Goal: Task Accomplishment & Management: Use online tool/utility

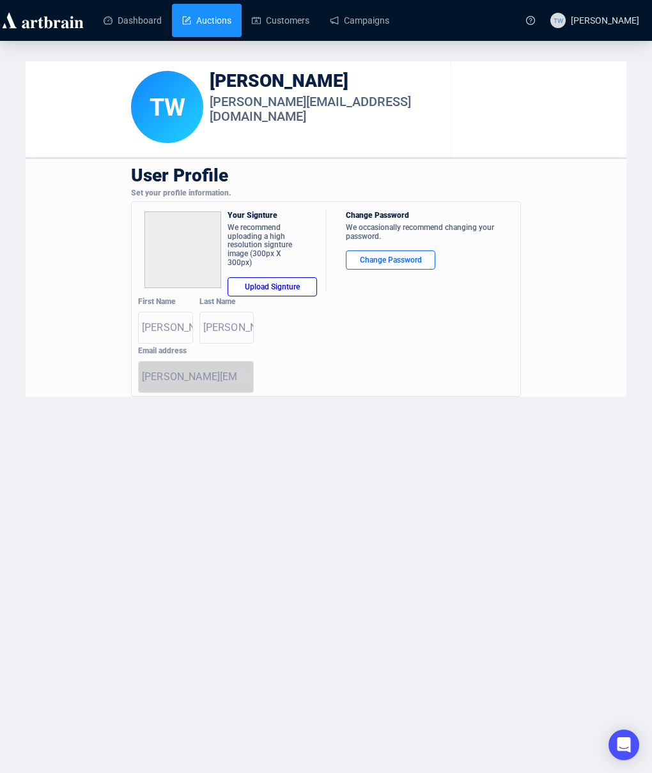
click at [203, 12] on link "Auctions" at bounding box center [206, 20] width 49 height 33
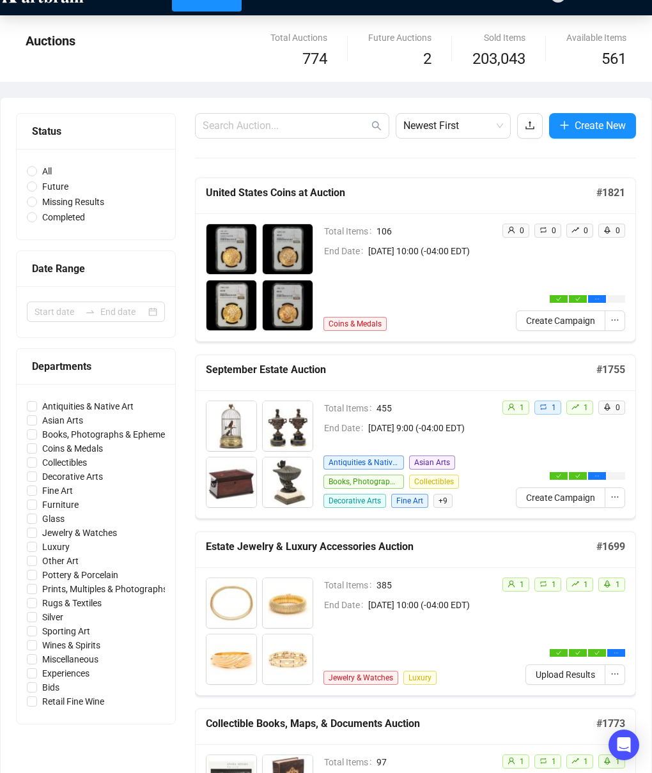
scroll to position [44, 0]
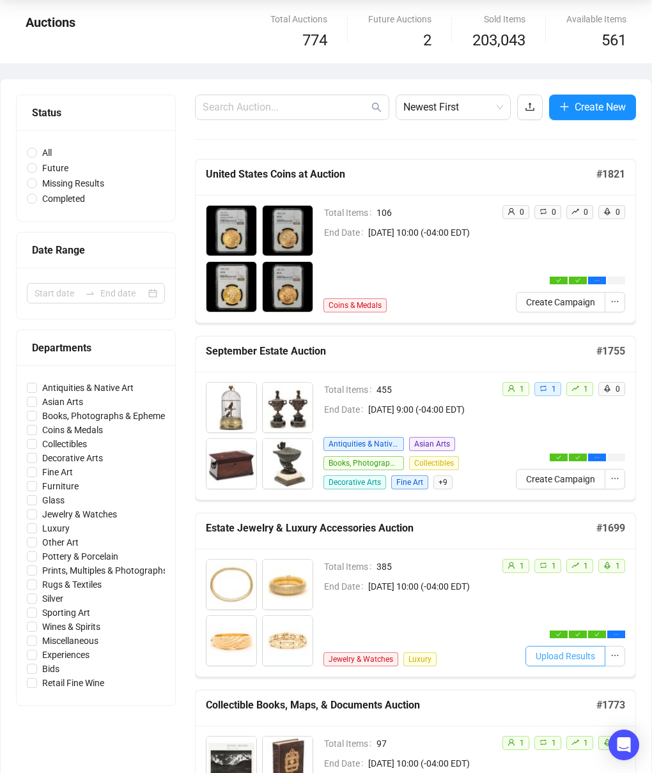
click at [550, 657] on span "Upload Results" at bounding box center [565, 656] width 59 height 14
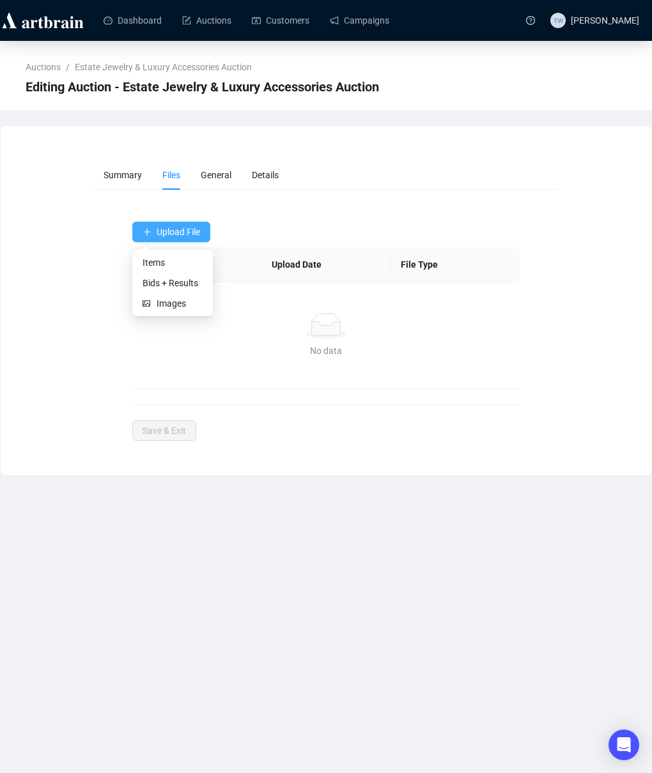
click at [179, 229] on span "Upload File" at bounding box center [178, 232] width 43 height 10
click at [178, 284] on span "Bids + Results" at bounding box center [173, 283] width 60 height 14
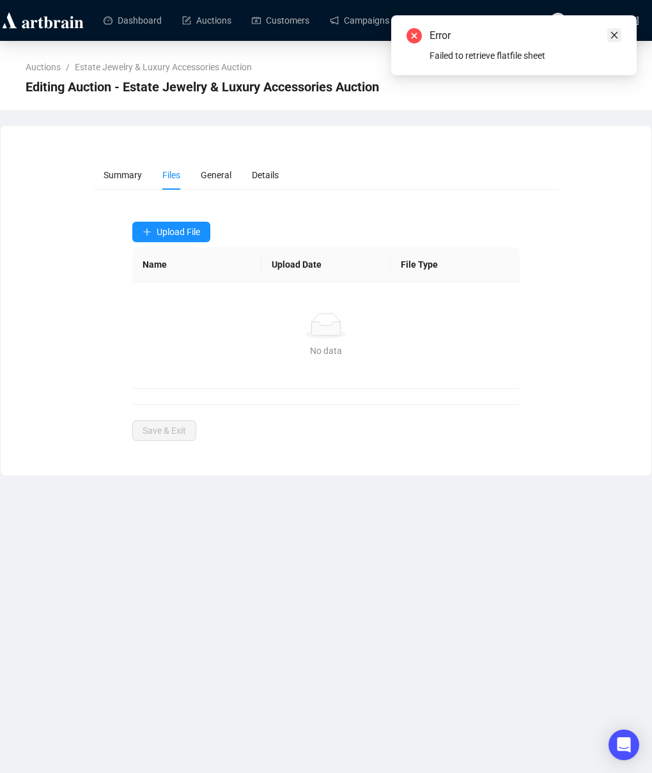
click at [615, 33] on icon "close" at bounding box center [614, 35] width 7 height 7
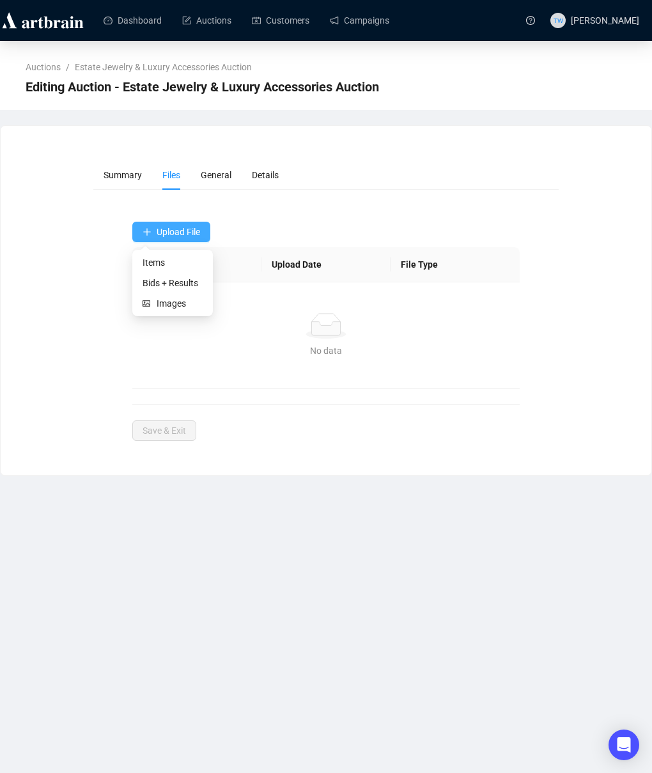
click at [187, 228] on span "Upload File" at bounding box center [178, 232] width 43 height 10
click at [173, 281] on span "Bids + Results" at bounding box center [173, 283] width 60 height 14
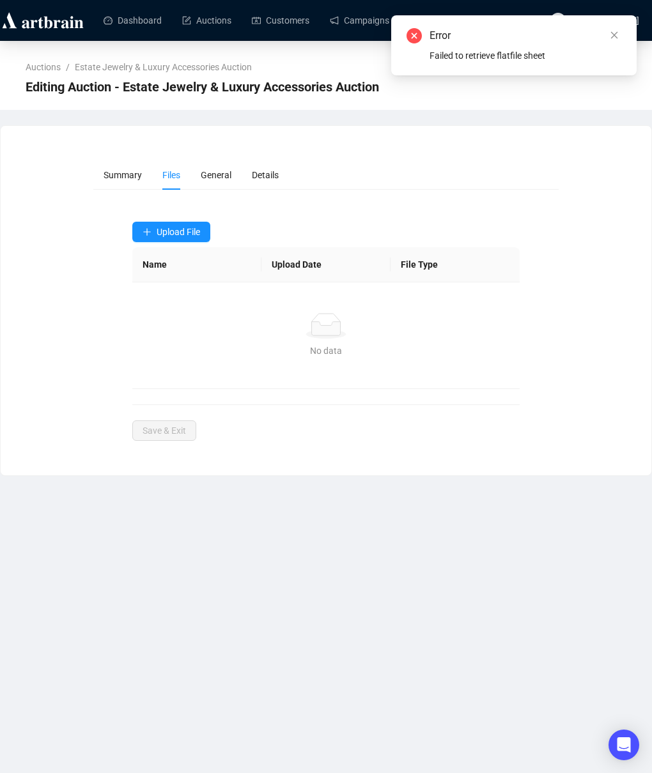
drag, startPoint x: 612, startPoint y: 34, endPoint x: 599, endPoint y: 29, distance: 13.5
click at [611, 33] on icon "close" at bounding box center [614, 35] width 9 height 9
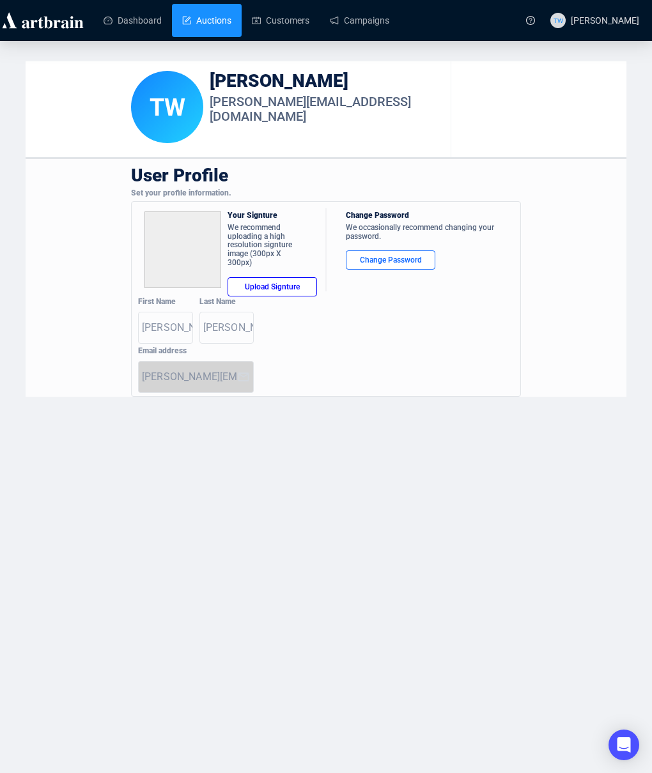
click at [208, 16] on link "Auctions" at bounding box center [206, 20] width 49 height 33
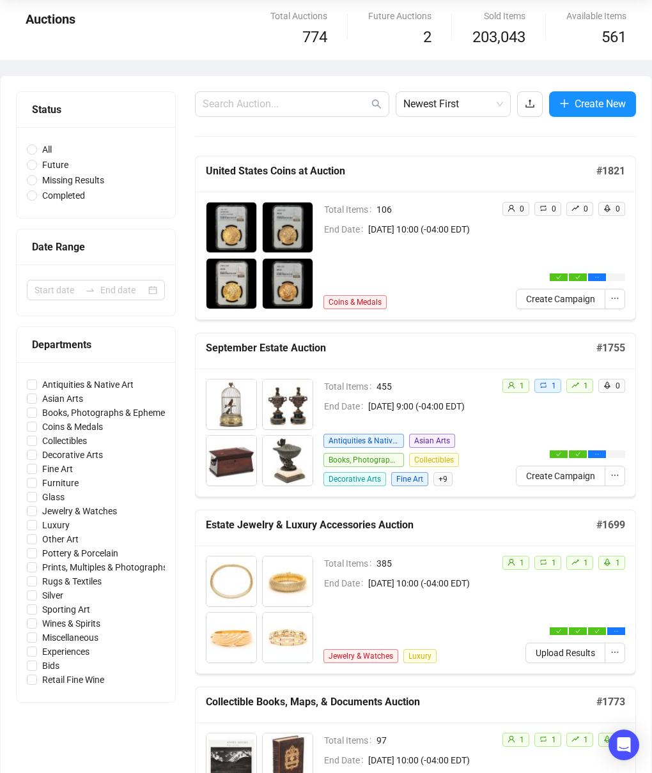
scroll to position [52, 0]
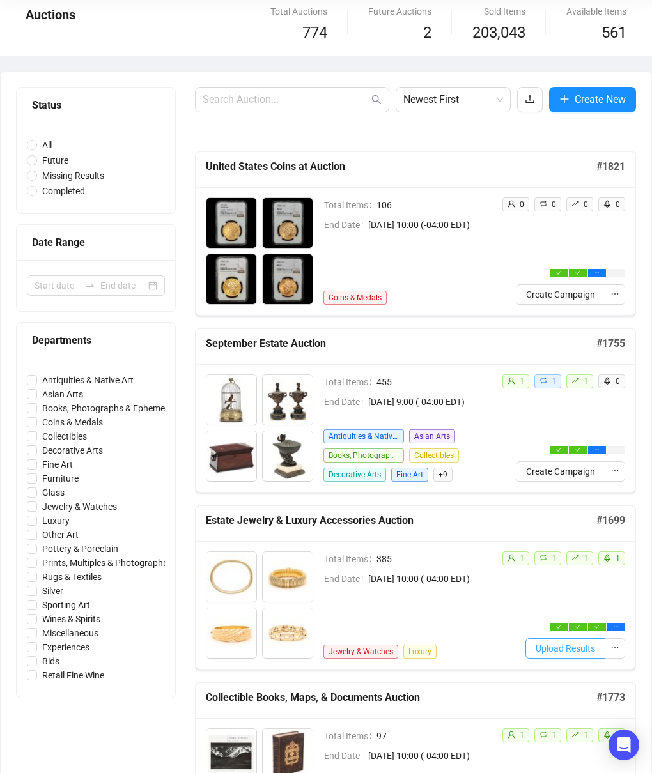
click at [564, 649] on span "Upload Results" at bounding box center [565, 649] width 59 height 14
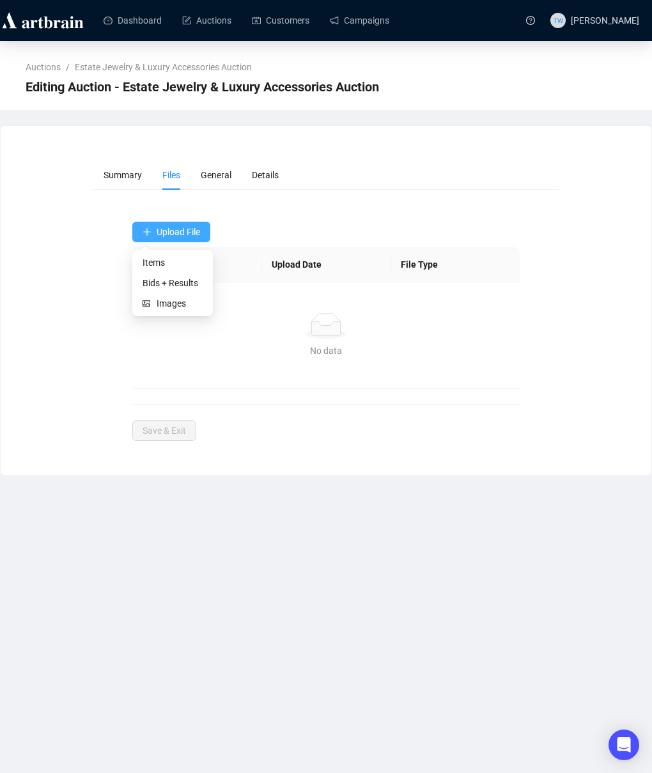
click at [194, 234] on span "Upload File" at bounding box center [178, 232] width 43 height 10
click at [187, 283] on span "Bids + Results" at bounding box center [173, 283] width 60 height 14
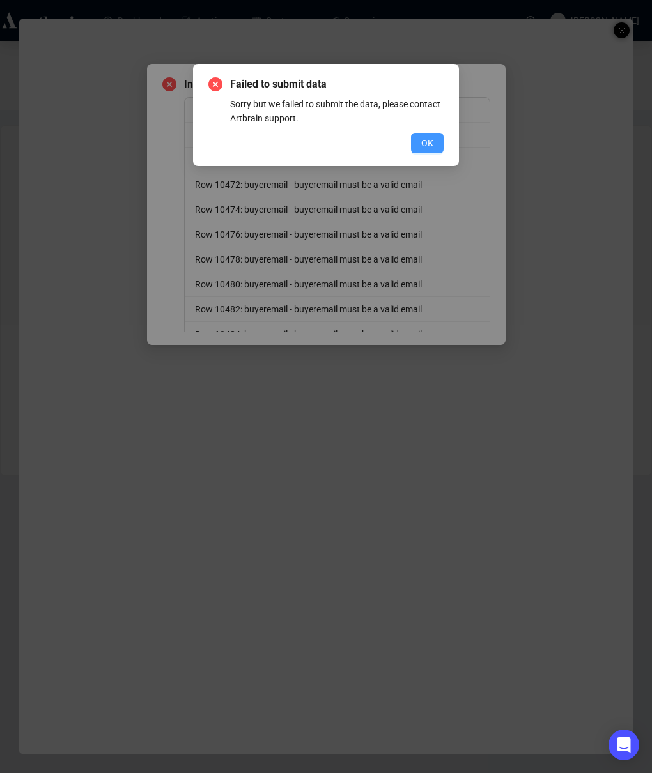
click at [433, 141] on button "OK" at bounding box center [427, 143] width 33 height 20
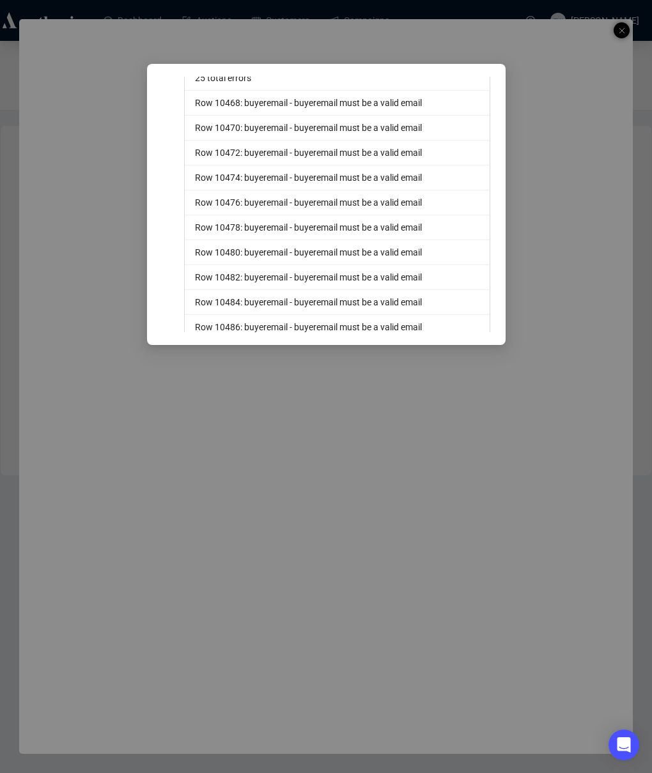
scroll to position [34, 0]
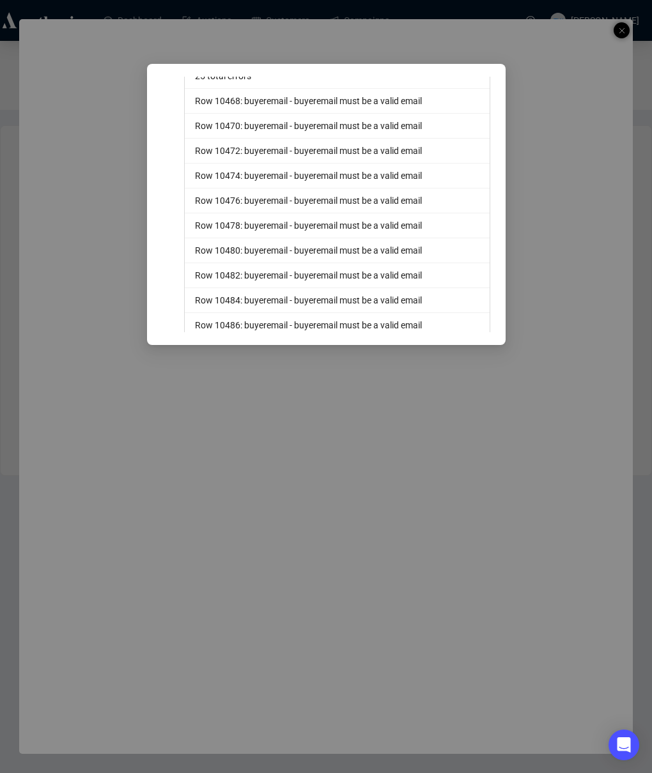
click at [622, 31] on div "Invalid File 25 total errors Row 10468: buyeremail - buyeremail must be a valid…" at bounding box center [326, 386] width 652 height 773
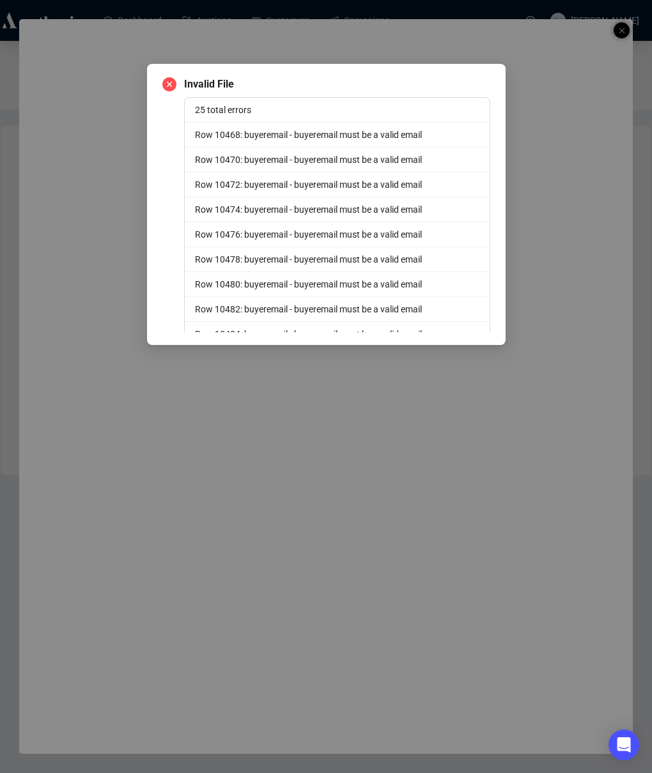
click at [171, 82] on icon "close-circle" at bounding box center [169, 84] width 14 height 14
click at [168, 83] on icon "close-circle" at bounding box center [169, 84] width 14 height 14
click at [337, 38] on div "Invalid File 25 total errors Row 10468: buyeremail - buyeremail must be a valid…" at bounding box center [326, 386] width 652 height 773
click at [619, 30] on div "Invalid File 25 total errors Row 10468: buyeremail - buyeremail must be a valid…" at bounding box center [326, 386] width 652 height 773
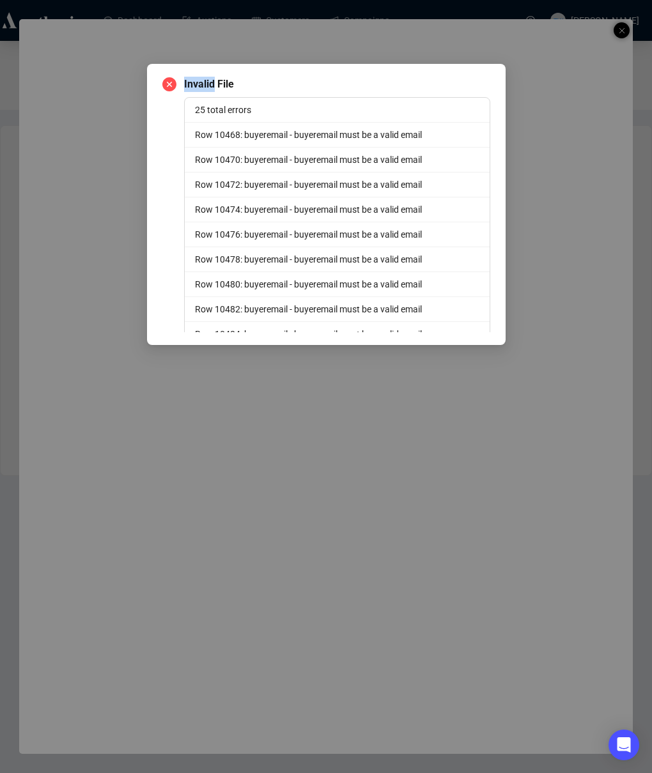
drag, startPoint x: 619, startPoint y: 30, endPoint x: 511, endPoint y: 60, distance: 111.5
click at [617, 30] on div "Invalid File 25 total errors Row 10468: buyeremail - buyeremail must be a valid…" at bounding box center [326, 386] width 652 height 773
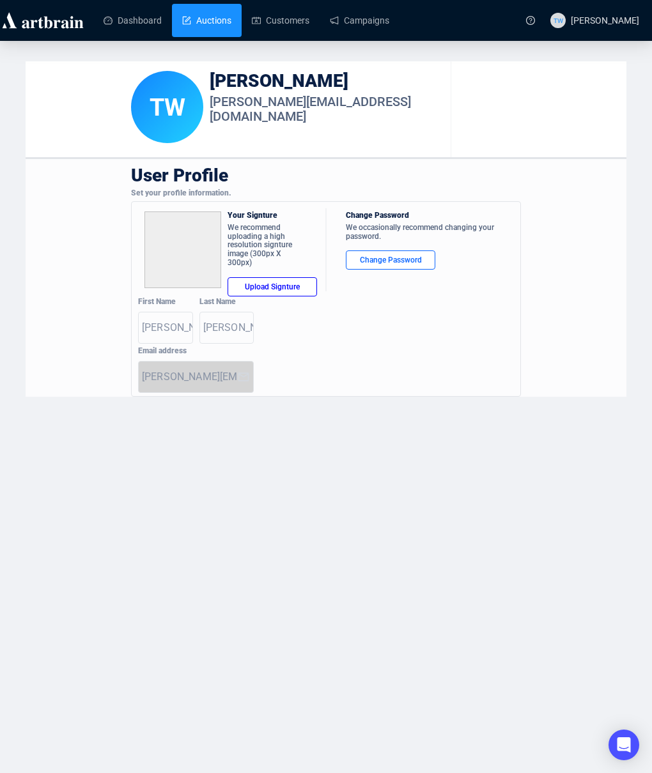
click at [220, 21] on link "Auctions" at bounding box center [206, 20] width 49 height 33
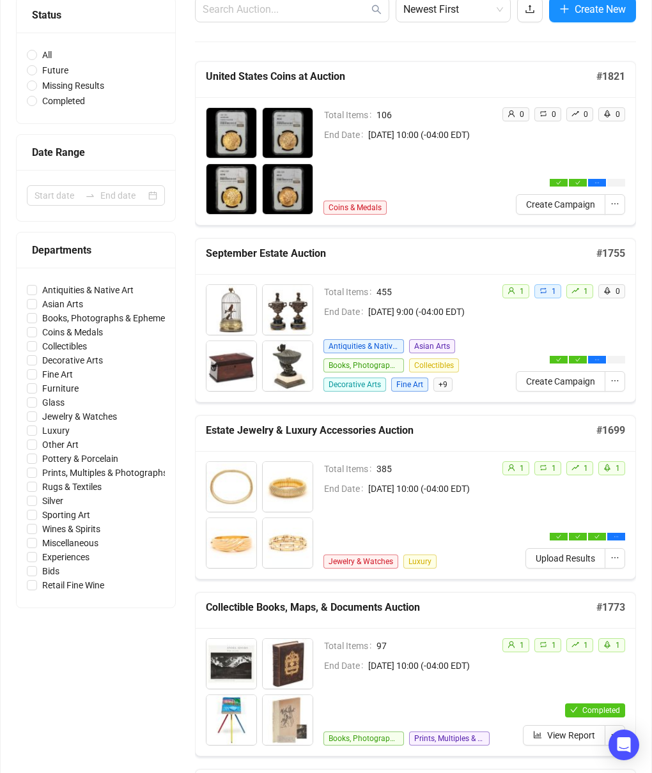
scroll to position [151, 0]
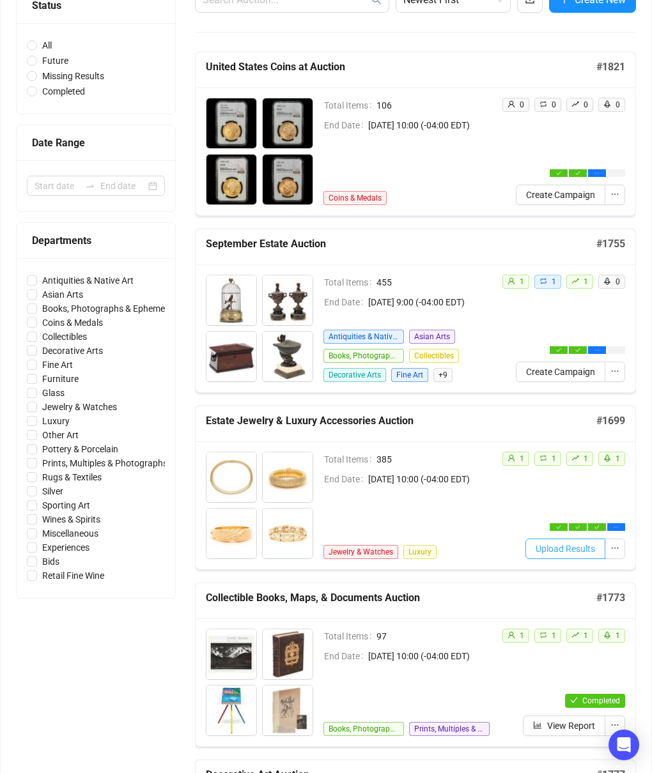
click at [563, 551] on span "Upload Results" at bounding box center [565, 549] width 59 height 14
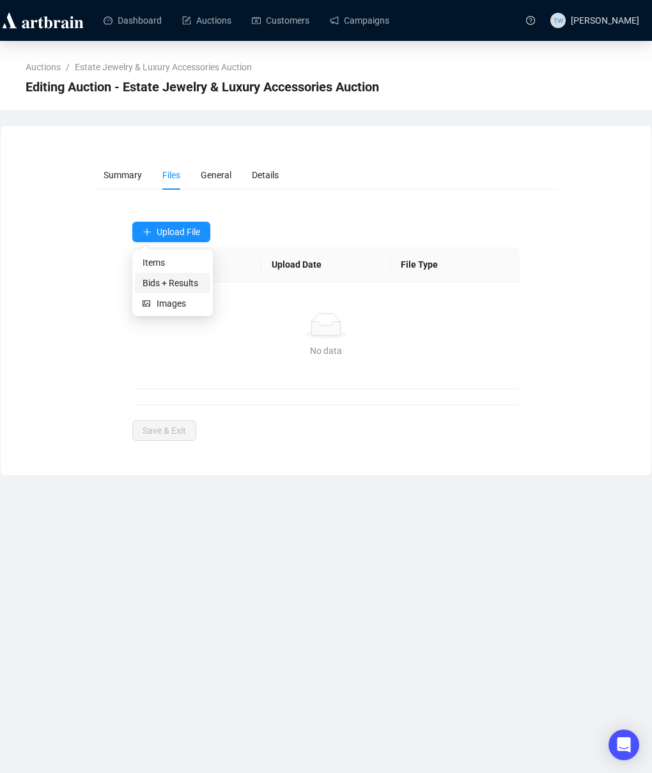
click at [167, 283] on span "Bids + Results" at bounding box center [173, 283] width 60 height 14
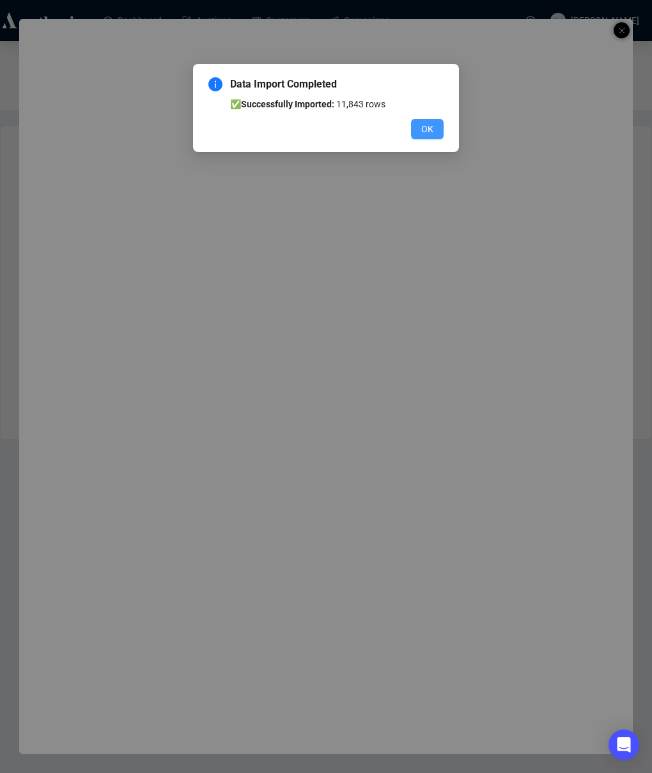
click at [421, 127] on span "OK" at bounding box center [427, 129] width 12 height 14
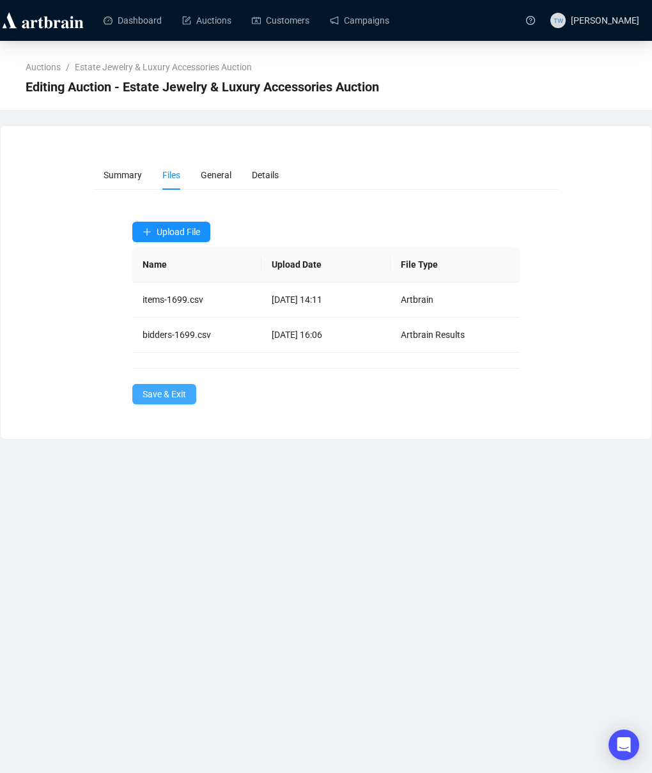
click at [171, 392] on span "Save & Exit" at bounding box center [164, 394] width 43 height 14
